Goal: Task Accomplishment & Management: Use online tool/utility

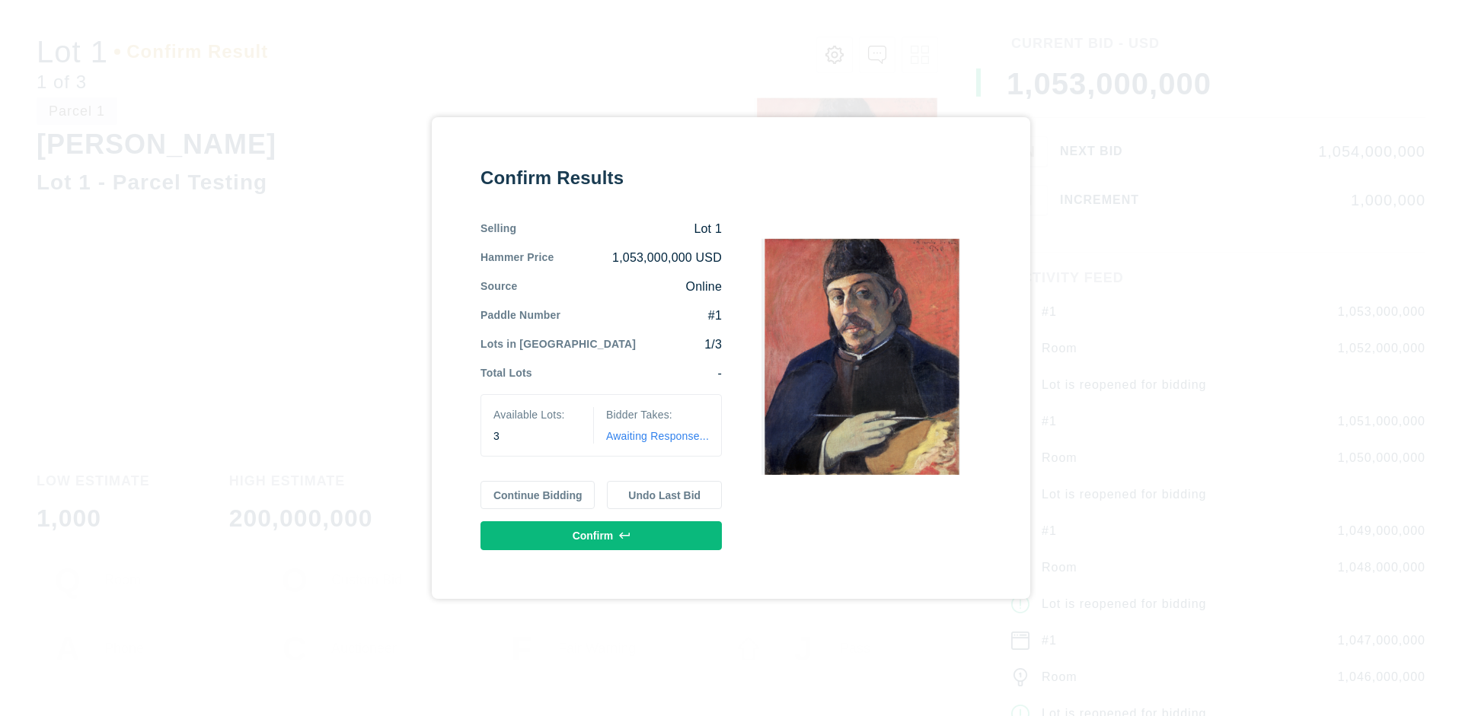
click at [538, 495] on button "Continue Bidding" at bounding box center [537, 495] width 115 height 29
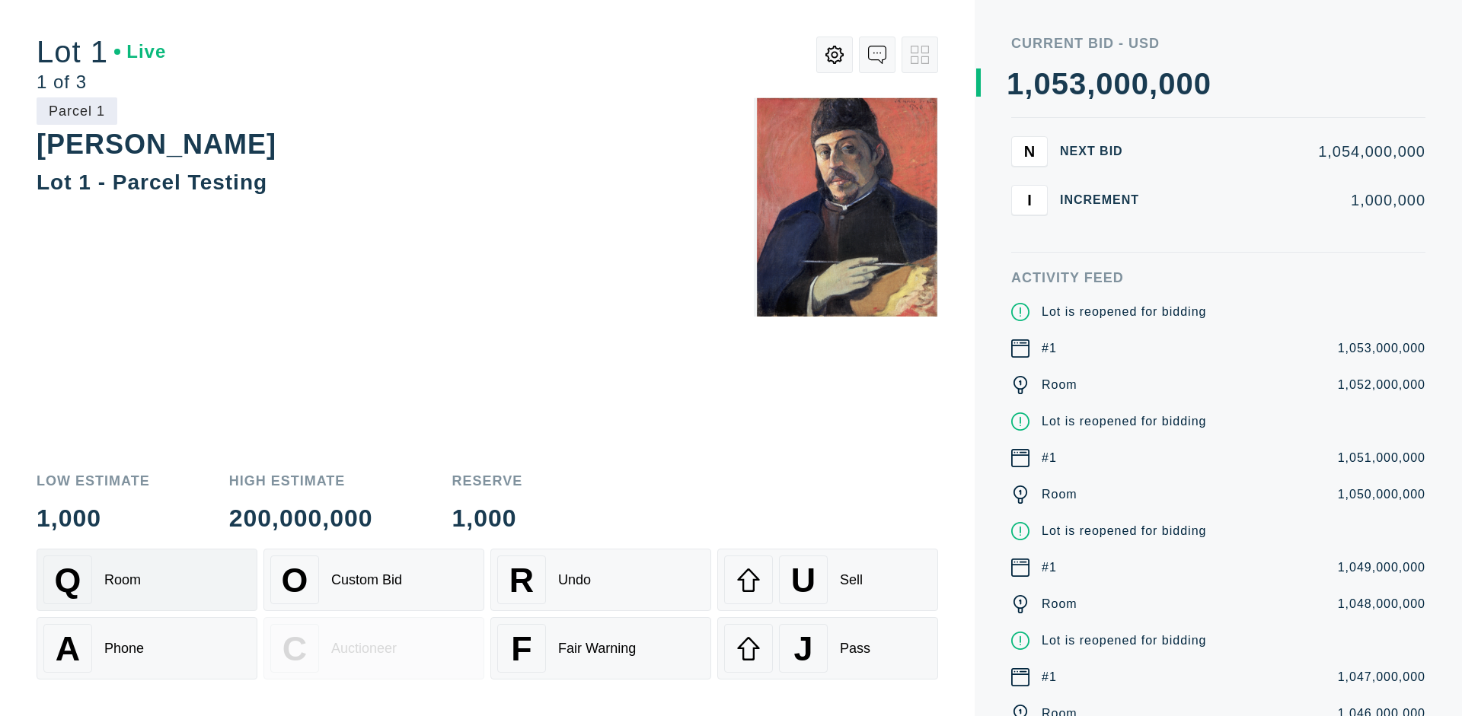
click at [147, 580] on div "Q Room" at bounding box center [146, 580] width 207 height 49
